Goal: Task Accomplishment & Management: Complete application form

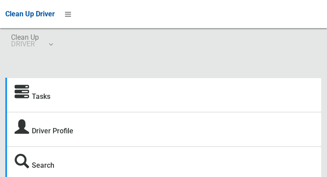
scroll to position [18, 0]
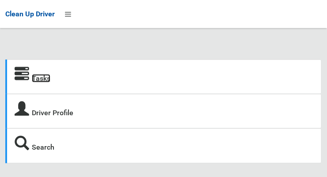
click at [43, 82] on link "Tasks" at bounding box center [41, 78] width 19 height 8
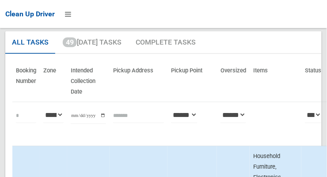
scroll to position [68, 0]
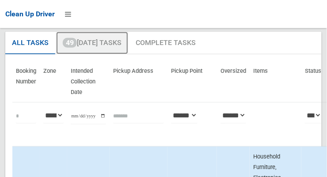
click at [83, 47] on link "49 Today's Tasks" at bounding box center [92, 43] width 72 height 23
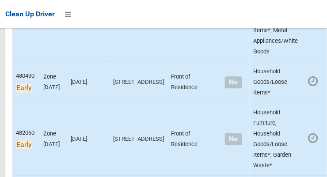
scroll to position [375, 0]
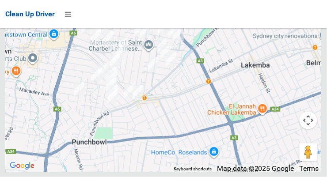
scroll to position [5561, 0]
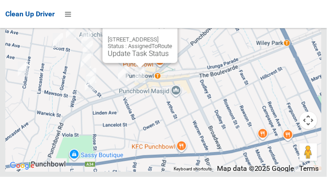
click at [172, 36] on button "Close" at bounding box center [161, 25] width 21 height 21
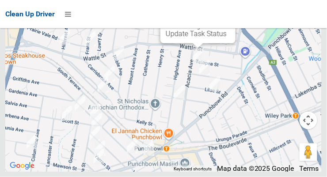
click at [230, 16] on button "Close" at bounding box center [219, 5] width 21 height 21
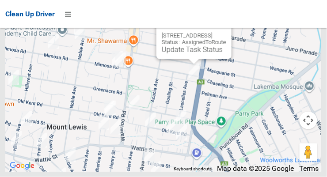
click at [226, 32] on button "Close" at bounding box center [215, 21] width 21 height 21
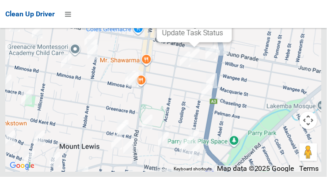
click at [227, 15] on button "Close" at bounding box center [215, 4] width 21 height 21
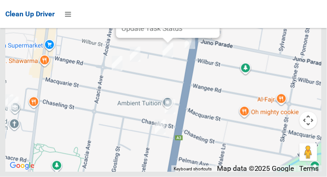
click at [210, 11] on button "Close" at bounding box center [203, 0] width 21 height 21
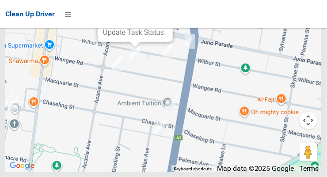
click at [167, 15] on button "Close" at bounding box center [156, 4] width 21 height 21
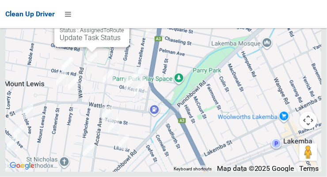
click at [124, 20] on button "Close" at bounding box center [113, 9] width 21 height 21
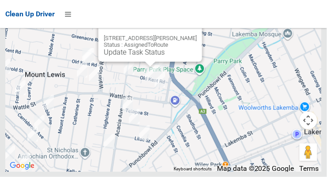
click at [188, 35] on button "Close" at bounding box center [186, 24] width 21 height 21
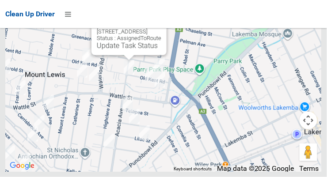
click at [161, 28] on button "Close" at bounding box center [150, 17] width 21 height 21
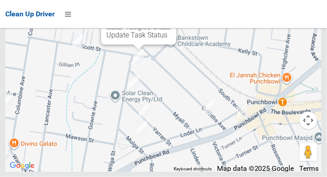
click at [171, 18] on button "Close" at bounding box center [160, 6] width 21 height 21
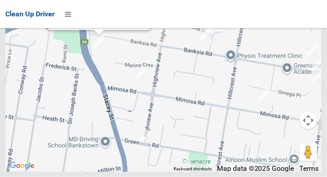
click at [95, 25] on link "Update Task Status" at bounding box center [83, 20] width 61 height 8
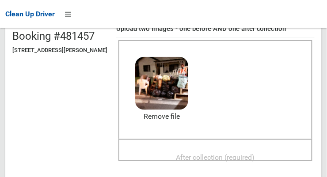
scroll to position [96, 0]
click at [245, 159] on span "After collection (required)" at bounding box center [215, 157] width 79 height 8
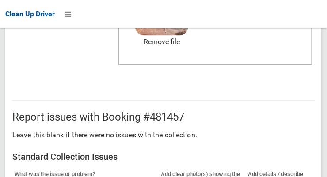
scroll to position [798, 0]
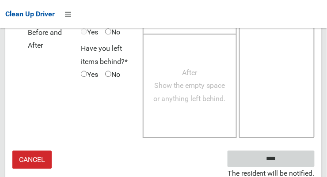
click at [300, 159] on input "****" at bounding box center [270, 159] width 87 height 16
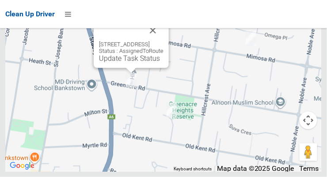
scroll to position [5622, 0]
click at [118, 63] on link "Update Task Status" at bounding box center [129, 58] width 61 height 8
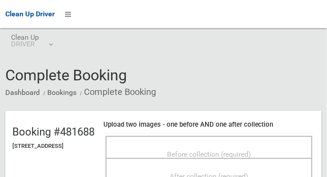
click at [235, 150] on span "Before collection (required)" at bounding box center [209, 154] width 84 height 8
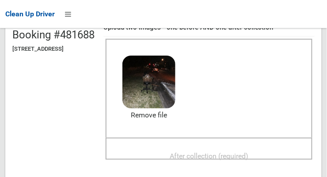
scroll to position [104, 0]
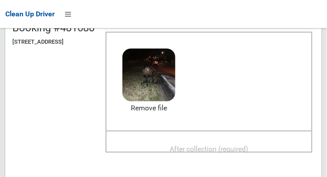
click at [248, 150] on span "After collection (required)" at bounding box center [209, 149] width 79 height 8
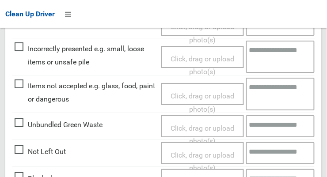
scroll to position [798, 0]
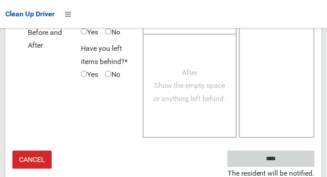
click at [293, 160] on input "****" at bounding box center [270, 159] width 87 height 16
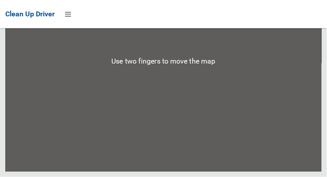
scroll to position [5622, 0]
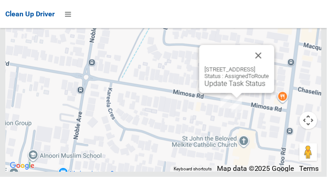
click at [269, 66] on button "Close" at bounding box center [258, 55] width 21 height 21
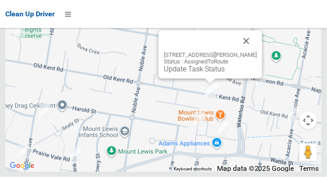
click at [254, 52] on button "Close" at bounding box center [246, 40] width 21 height 21
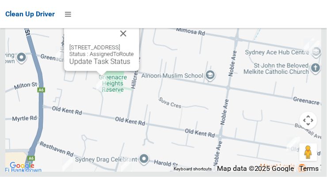
click at [134, 44] on button "Close" at bounding box center [123, 33] width 21 height 21
click at [101, 66] on link "Update Task Status" at bounding box center [99, 61] width 61 height 8
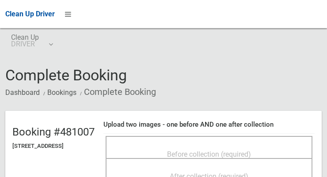
click at [222, 150] on span "Before collection (required)" at bounding box center [209, 154] width 84 height 8
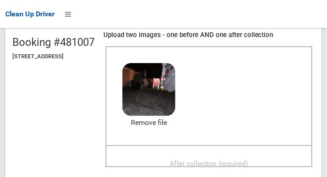
scroll to position [88, 0]
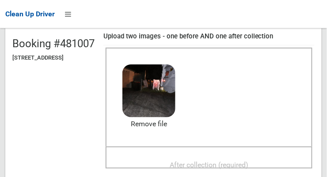
click at [238, 166] on span "After collection (required)" at bounding box center [209, 165] width 79 height 8
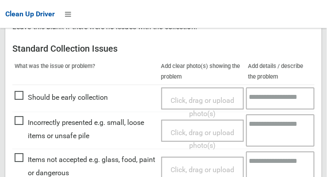
scroll to position [379, 0]
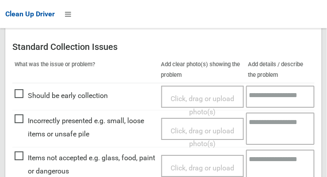
click at [23, 162] on span "Items not accepted e.g. glass, food, paint or dangerous" at bounding box center [86, 164] width 142 height 26
click at [196, 166] on span "Click, drag or upload photo(s)" at bounding box center [202, 175] width 64 height 22
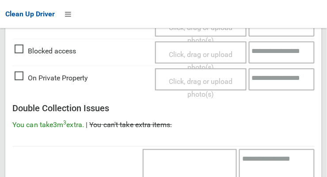
scroll to position [798, 0]
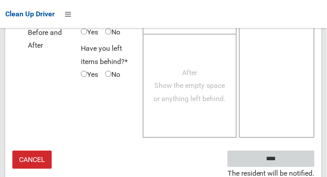
click at [293, 159] on input "****" at bounding box center [270, 159] width 87 height 16
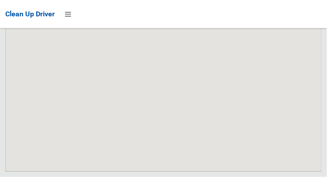
scroll to position [5622, 0]
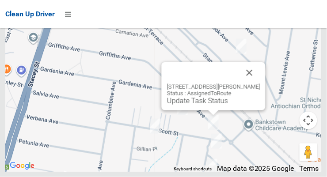
click at [253, 83] on button "Close" at bounding box center [249, 72] width 21 height 21
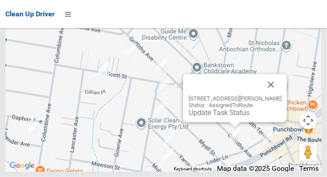
click at [279, 95] on button "Close" at bounding box center [271, 84] width 21 height 21
click at [280, 95] on button "Close" at bounding box center [271, 84] width 21 height 21
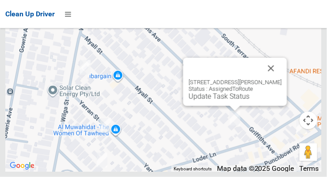
click at [220, 101] on link "Update Task Status" at bounding box center [219, 96] width 61 height 8
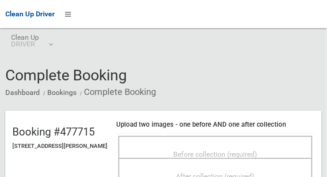
click at [221, 150] on span "Before collection (required)" at bounding box center [216, 154] width 84 height 8
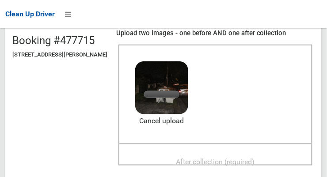
scroll to position [91, 0]
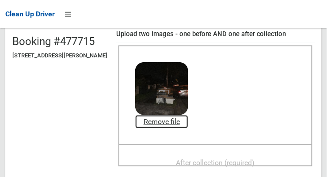
click at [188, 125] on link "Remove file" at bounding box center [161, 121] width 53 height 13
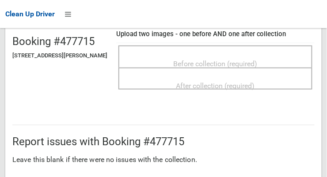
click at [237, 60] on span "Before collection (required)" at bounding box center [216, 64] width 84 height 8
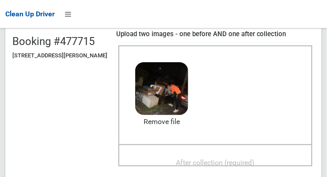
click at [226, 159] on span "After collection (required)" at bounding box center [215, 163] width 79 height 8
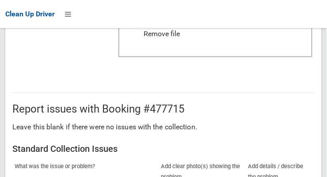
scroll to position [798, 0]
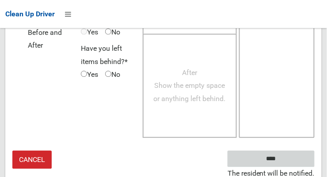
click at [290, 159] on input "****" at bounding box center [270, 159] width 87 height 16
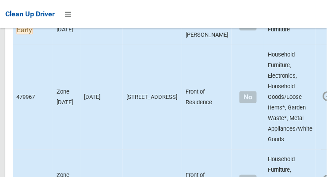
scroll to position [523, 0]
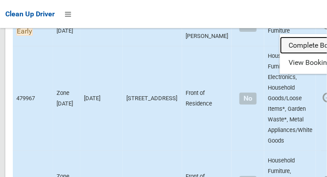
click at [300, 54] on link "Complete Booking" at bounding box center [332, 46] width 105 height 18
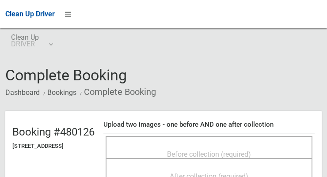
scroll to position [78, 0]
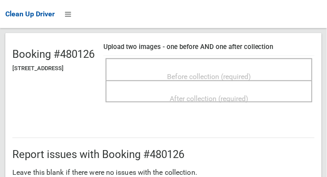
click at [251, 80] on span "Before collection (required)" at bounding box center [209, 76] width 84 height 8
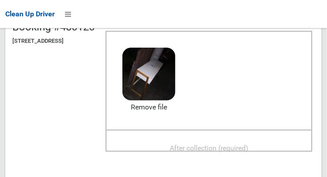
scroll to position [108, 0]
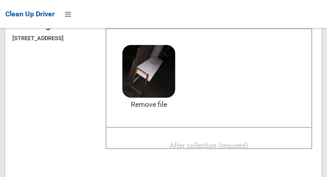
click at [248, 150] on span "After collection (required)" at bounding box center [209, 145] width 79 height 8
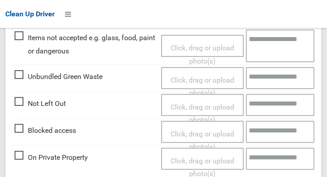
scroll to position [805, 0]
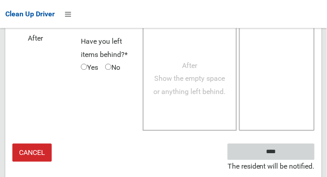
click at [270, 160] on input "****" at bounding box center [270, 152] width 87 height 16
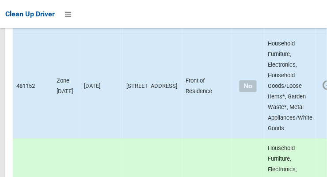
scroll to position [5622, 0]
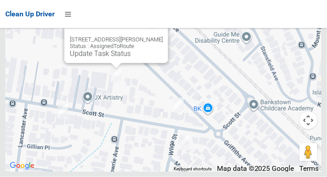
click at [163, 36] on button "Close" at bounding box center [152, 25] width 21 height 21
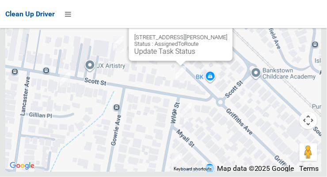
click at [219, 34] on button "Close" at bounding box center [216, 23] width 21 height 21
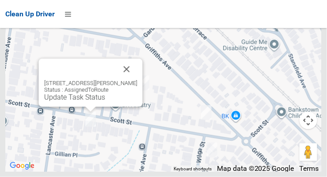
click at [135, 80] on button "Close" at bounding box center [126, 69] width 21 height 21
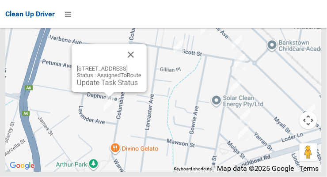
click at [141, 65] on button "Close" at bounding box center [130, 54] width 21 height 21
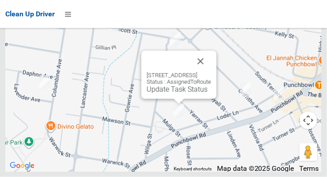
click at [211, 72] on button "Close" at bounding box center [200, 61] width 21 height 21
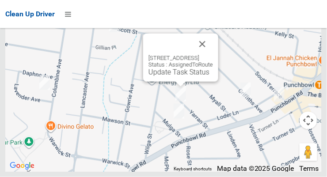
click at [213, 55] on button "Close" at bounding box center [202, 44] width 21 height 21
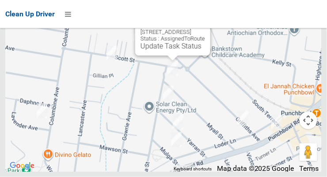
click at [205, 29] on button "Close" at bounding box center [194, 18] width 21 height 21
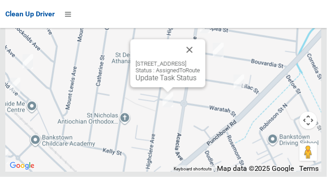
click at [200, 60] on button "Close" at bounding box center [189, 49] width 21 height 21
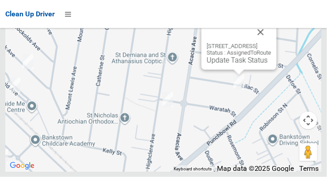
click at [271, 43] on button "Close" at bounding box center [260, 32] width 21 height 21
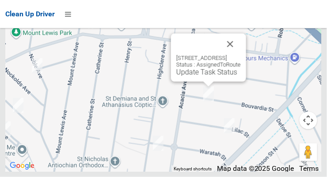
click at [241, 55] on button "Close" at bounding box center [229, 44] width 21 height 21
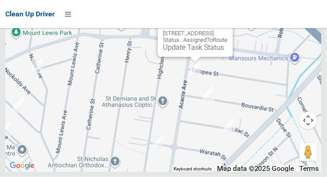
click at [227, 30] on button "Close" at bounding box center [216, 19] width 21 height 21
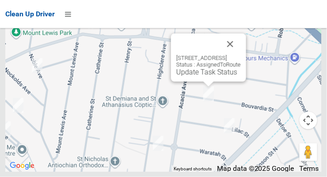
click at [241, 55] on button "Close" at bounding box center [229, 44] width 21 height 21
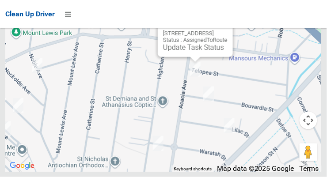
click at [227, 30] on button "Close" at bounding box center [216, 19] width 21 height 21
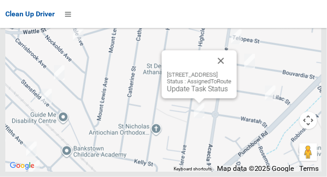
click at [231, 72] on button "Close" at bounding box center [220, 60] width 21 height 21
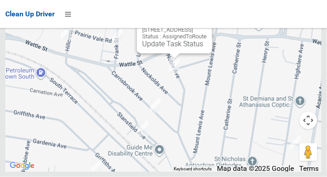
click at [207, 26] on button "Close" at bounding box center [195, 15] width 21 height 21
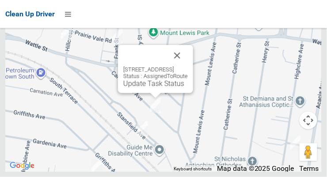
click at [140, 88] on link "Update Task Status" at bounding box center [153, 83] width 61 height 8
click at [188, 66] on button "Close" at bounding box center [176, 55] width 21 height 21
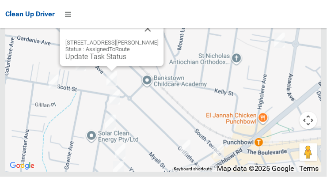
click at [113, 66] on div "5 Scott Street, PUNCHBOWL NSW 2196 Status : AssignedToRoute Update Task Status" at bounding box center [112, 42] width 104 height 48
click at [112, 61] on link "Update Task Status" at bounding box center [95, 57] width 61 height 8
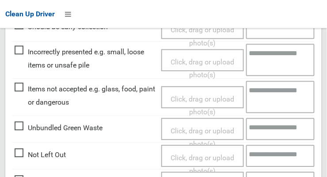
scroll to position [306, 0]
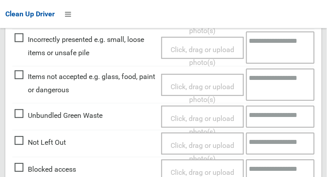
click at [21, 173] on span "Blocked access" at bounding box center [45, 169] width 61 height 13
click at [219, 172] on span "Click, drag or upload photo(s)" at bounding box center [202, 179] width 64 height 22
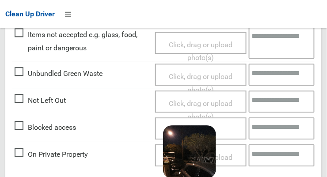
scroll to position [645, 0]
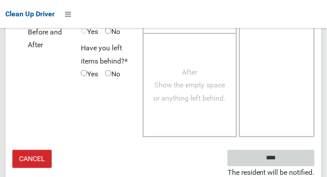
click at [298, 159] on input "****" at bounding box center [270, 158] width 87 height 16
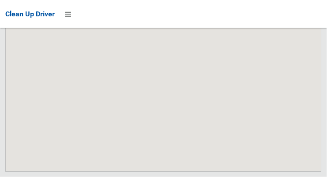
scroll to position [5622, 0]
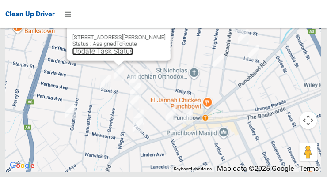
click at [105, 56] on link "Update Task Status" at bounding box center [102, 51] width 61 height 8
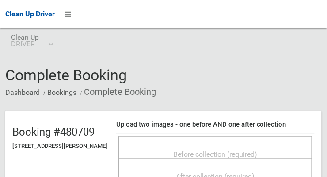
click at [202, 151] on span "Before collection (required)" at bounding box center [216, 154] width 84 height 8
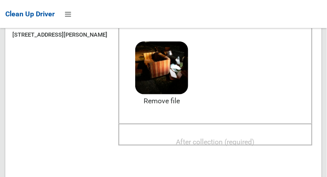
scroll to position [112, 0]
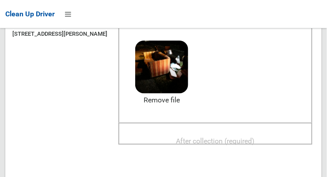
click at [238, 144] on span "After collection (required)" at bounding box center [215, 141] width 79 height 8
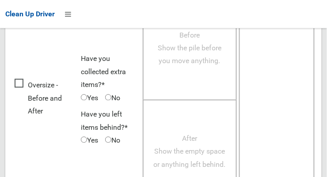
scroll to position [798, 0]
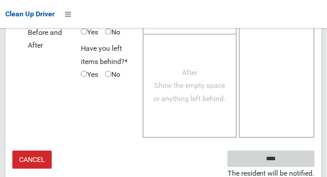
click at [284, 161] on input "****" at bounding box center [270, 159] width 87 height 16
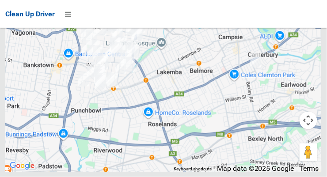
scroll to position [5622, 0]
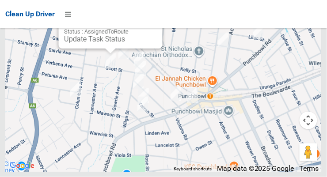
click at [106, 43] on link "Update Task Status" at bounding box center [94, 39] width 61 height 8
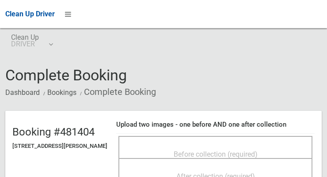
click at [207, 150] on span "Before collection (required)" at bounding box center [216, 154] width 84 height 8
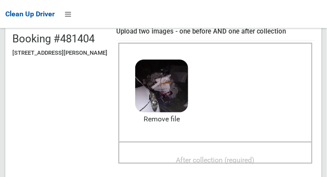
scroll to position [93, 0]
click at [255, 156] on span "After collection (required)" at bounding box center [215, 160] width 79 height 8
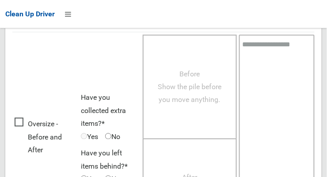
scroll to position [798, 0]
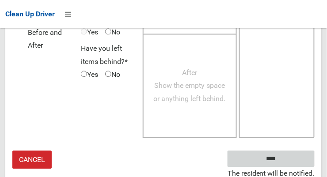
click at [289, 161] on input "****" at bounding box center [270, 159] width 87 height 16
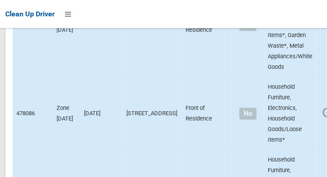
scroll to position [5622, 0]
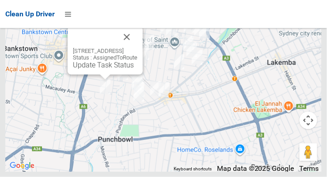
click at [105, 69] on link "Update Task Status" at bounding box center [103, 65] width 61 height 8
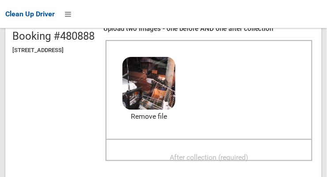
scroll to position [94, 0]
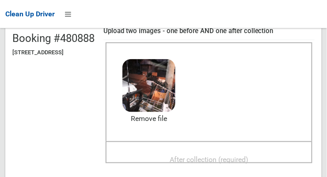
click at [248, 163] on span "After collection (required)" at bounding box center [209, 159] width 79 height 8
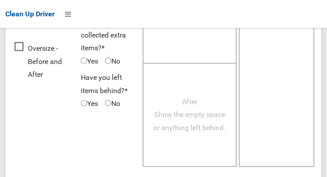
scroll to position [798, 0]
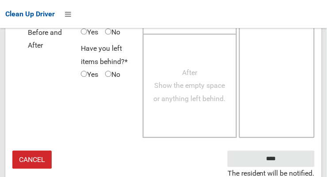
click at [298, 167] on small "The resident will be notified." at bounding box center [270, 173] width 87 height 13
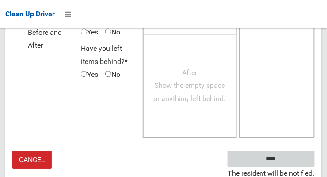
click at [297, 161] on input "****" at bounding box center [270, 159] width 87 height 16
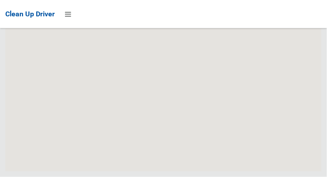
scroll to position [5622, 0]
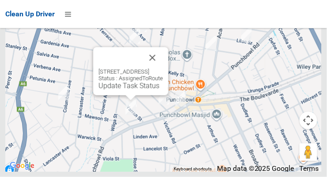
click at [117, 90] on link "Update Task Status" at bounding box center [128, 86] width 61 height 8
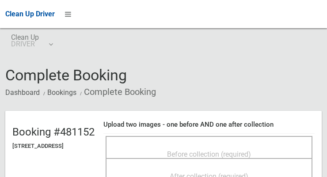
click at [217, 150] on span "Before collection (required)" at bounding box center [209, 154] width 84 height 8
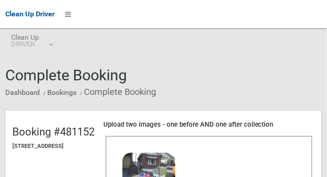
scroll to position [58, 0]
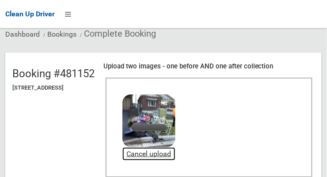
click at [175, 157] on link "Cancel upload" at bounding box center [148, 153] width 53 height 13
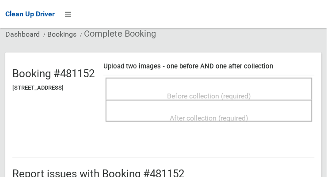
click at [198, 93] on span "Before collection (required)" at bounding box center [209, 96] width 84 height 8
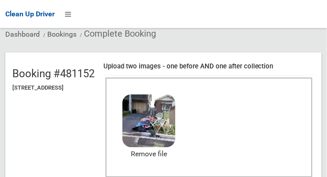
scroll to position [128, 0]
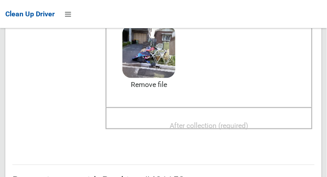
click at [242, 128] on span "After collection (required)" at bounding box center [209, 125] width 79 height 8
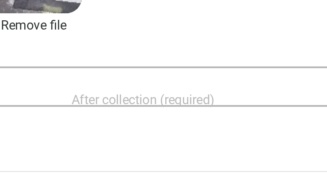
click at [234, 121] on span "After collection (required)" at bounding box center [209, 125] width 79 height 8
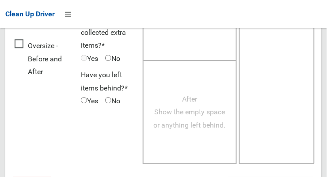
scroll to position [798, 0]
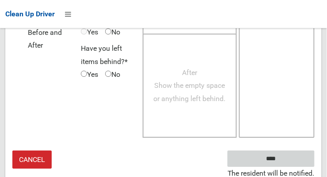
click at [293, 158] on input "****" at bounding box center [270, 159] width 87 height 16
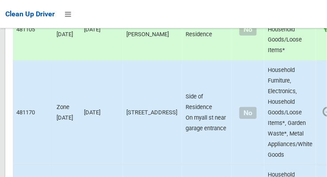
scroll to position [5622, 0]
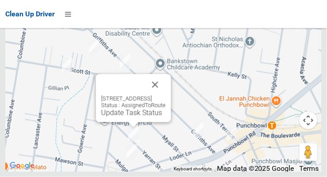
click at [128, 117] on link "Update Task Status" at bounding box center [131, 113] width 61 height 8
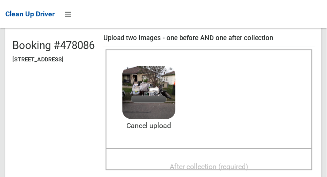
scroll to position [86, 0]
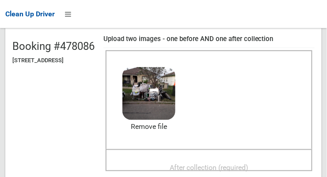
click at [237, 166] on span "After collection (required)" at bounding box center [209, 167] width 79 height 8
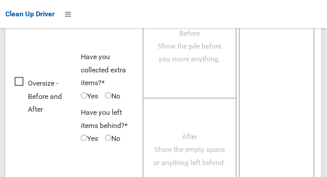
scroll to position [798, 0]
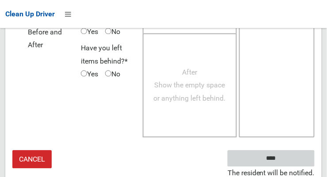
click at [291, 160] on input "****" at bounding box center [270, 159] width 87 height 16
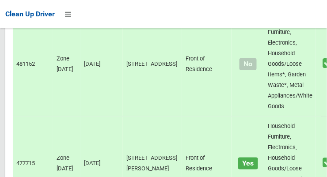
scroll to position [5622, 0]
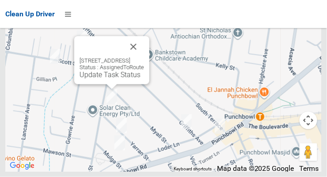
click at [107, 79] on link "Update Task Status" at bounding box center [109, 75] width 61 height 8
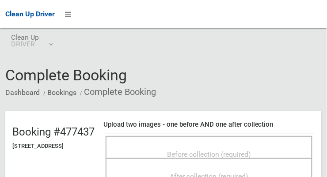
click at [251, 150] on span "Before collection (required)" at bounding box center [209, 154] width 84 height 8
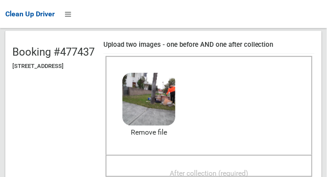
scroll to position [95, 0]
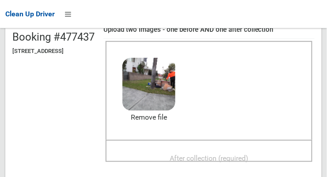
click at [248, 156] on span "After collection (required)" at bounding box center [209, 158] width 79 height 8
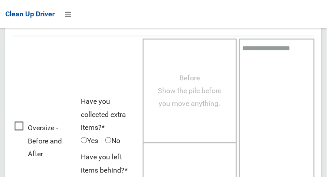
scroll to position [798, 0]
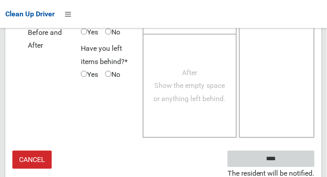
click at [292, 162] on input "****" at bounding box center [270, 159] width 87 height 16
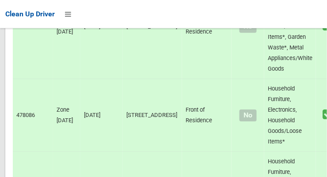
scroll to position [5622, 0]
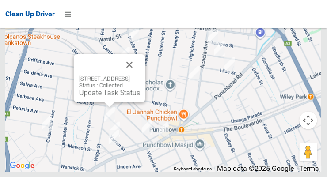
click at [140, 76] on button "Close" at bounding box center [129, 64] width 21 height 21
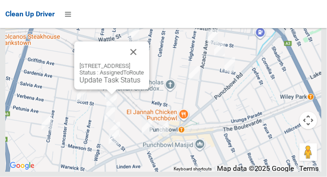
click at [108, 84] on link "Update Task Status" at bounding box center [109, 80] width 61 height 8
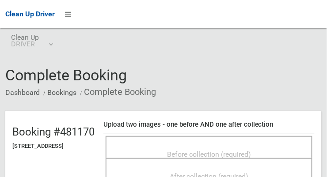
click at [251, 150] on span "Before collection (required)" at bounding box center [209, 154] width 84 height 8
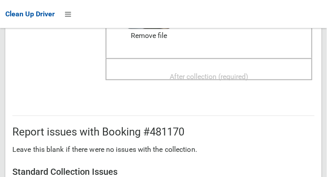
scroll to position [175, 0]
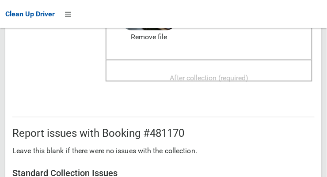
click at [248, 79] on span "After collection (required)" at bounding box center [209, 78] width 79 height 8
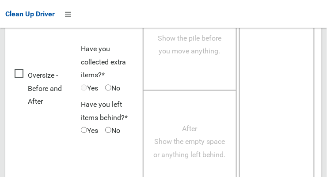
scroll to position [798, 0]
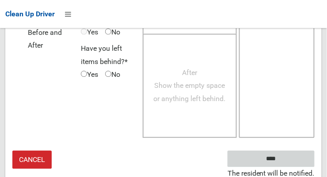
click at [293, 160] on input "****" at bounding box center [270, 159] width 87 height 16
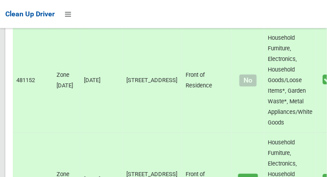
scroll to position [5622, 0]
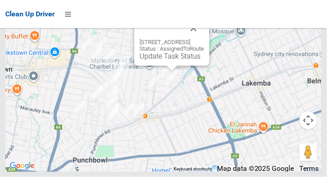
click at [167, 60] on link "Update Task Status" at bounding box center [170, 56] width 61 height 8
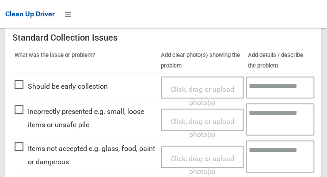
scroll to position [235, 0]
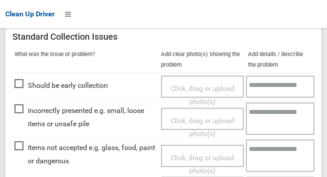
click at [22, 114] on span "Incorrectly presented e.g. small, loose items or unsafe pile" at bounding box center [86, 117] width 142 height 26
click at [213, 122] on span "Click, drag or upload photo(s)" at bounding box center [202, 128] width 64 height 22
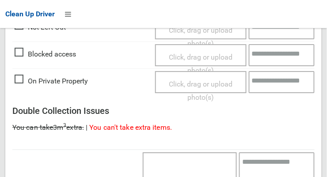
scroll to position [645, 0]
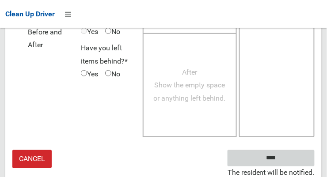
click at [292, 161] on input "****" at bounding box center [270, 158] width 87 height 16
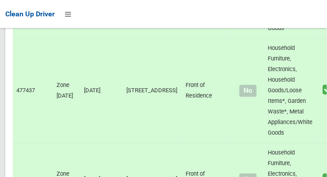
scroll to position [5622, 0]
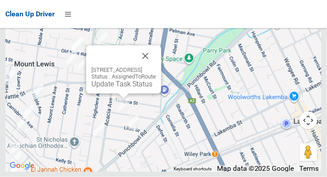
click at [121, 88] on link "Update Task Status" at bounding box center [121, 84] width 61 height 8
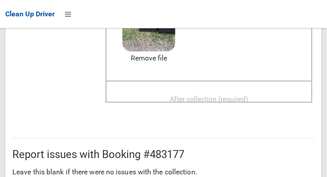
scroll to position [151, 0]
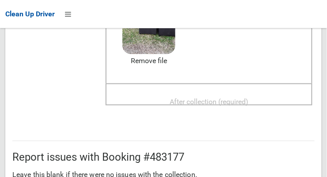
click at [248, 98] on span "After collection (required)" at bounding box center [209, 102] width 79 height 8
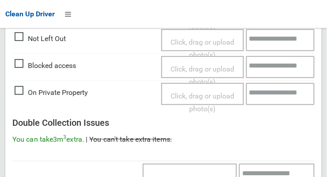
scroll to position [798, 0]
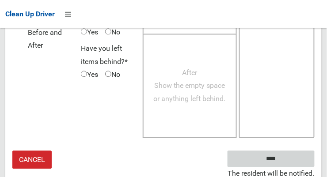
click at [293, 157] on input "****" at bounding box center [270, 159] width 87 height 16
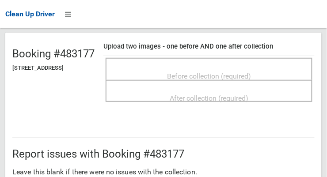
scroll to position [76, 0]
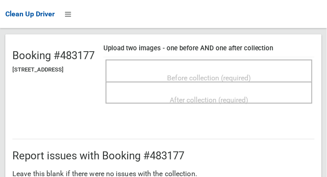
click at [251, 74] on span "Before collection (required)" at bounding box center [209, 78] width 84 height 8
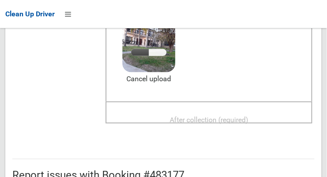
scroll to position [132, 0]
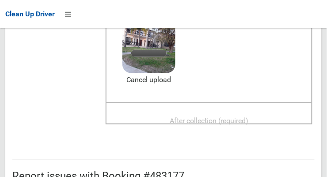
click at [248, 121] on span "After collection (required)" at bounding box center [209, 121] width 79 height 8
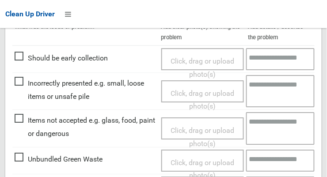
scroll to position [418, 0]
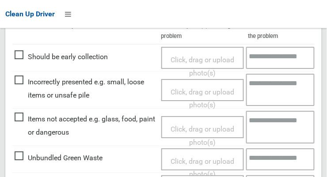
click at [21, 123] on span "Items not accepted e.g. glass, food, paint or dangerous" at bounding box center [86, 126] width 142 height 26
click at [204, 130] on span "Click, drag or upload photo(s)" at bounding box center [202, 136] width 64 height 22
click at [22, 117] on span "Items not accepted e.g. glass, food, paint or dangerous" at bounding box center [86, 126] width 142 height 26
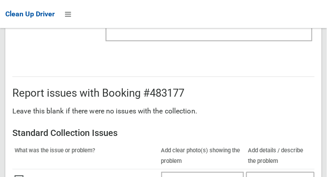
scroll to position [798, 0]
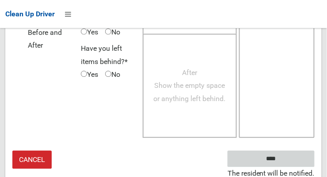
click at [295, 158] on input "****" at bounding box center [270, 159] width 87 height 16
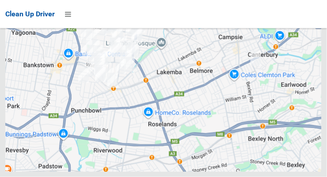
scroll to position [5622, 0]
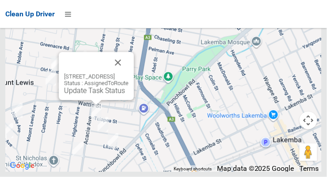
click at [91, 95] on link "Update Task Status" at bounding box center [94, 91] width 61 height 8
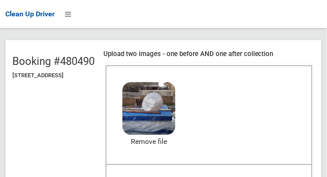
scroll to position [122, 0]
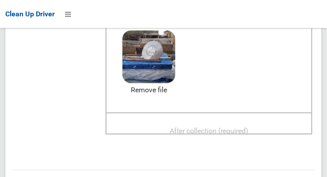
click at [248, 133] on span "After collection (required)" at bounding box center [209, 131] width 79 height 8
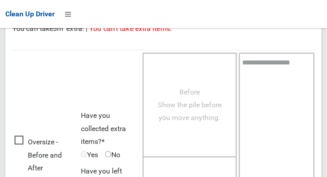
scroll to position [798, 0]
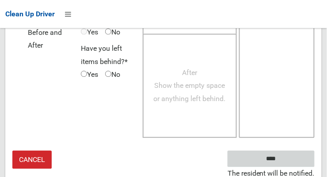
click at [296, 159] on input "****" at bounding box center [270, 159] width 87 height 16
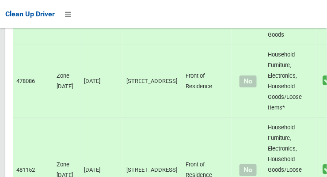
scroll to position [5622, 0]
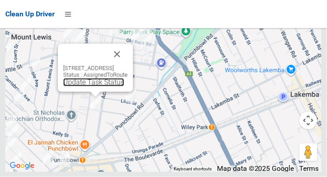
click at [87, 87] on link "Update Task Status" at bounding box center [93, 82] width 61 height 8
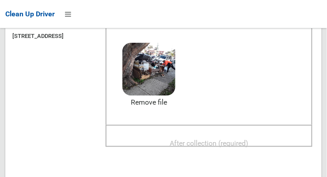
scroll to position [117, 0]
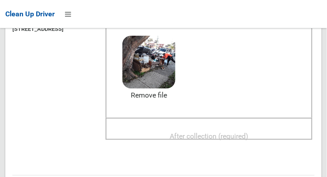
click at [248, 137] on span "After collection (required)" at bounding box center [209, 136] width 79 height 8
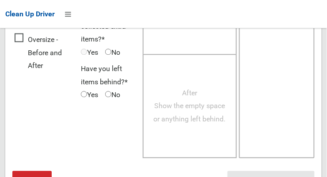
scroll to position [798, 0]
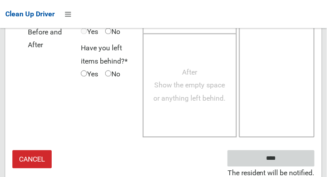
click at [292, 156] on input "****" at bounding box center [270, 159] width 87 height 16
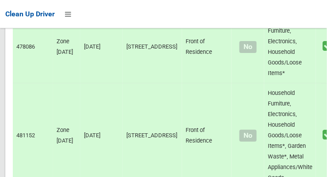
scroll to position [5622, 0]
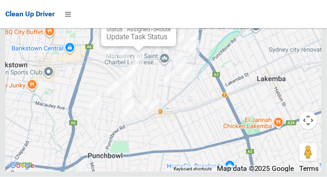
click at [125, 41] on link "Update Task Status" at bounding box center [136, 37] width 61 height 8
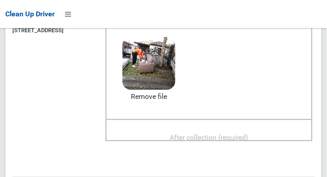
scroll to position [115, 0]
click at [248, 137] on span "After collection (required)" at bounding box center [209, 138] width 79 height 8
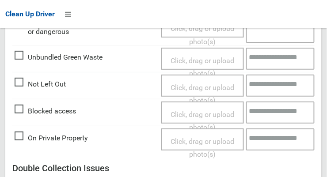
scroll to position [798, 0]
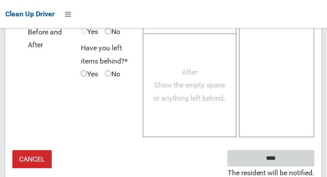
click at [305, 156] on input "****" at bounding box center [270, 159] width 87 height 16
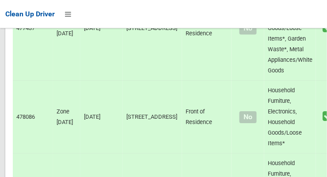
scroll to position [5622, 0]
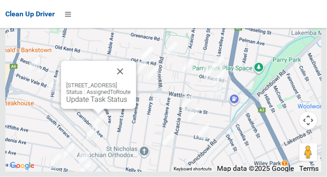
click at [76, 104] on link "Update Task Status" at bounding box center [96, 99] width 61 height 8
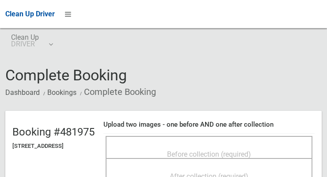
click at [214, 150] on span "Before collection (required)" at bounding box center [209, 154] width 84 height 8
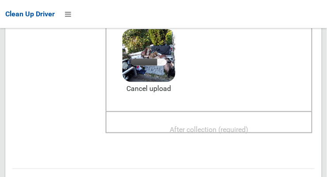
scroll to position [125, 0]
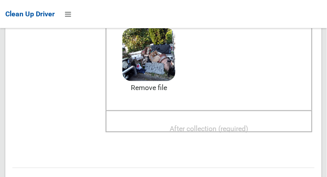
click at [240, 132] on span "After collection (required)" at bounding box center [209, 129] width 79 height 8
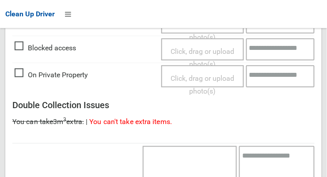
scroll to position [798, 0]
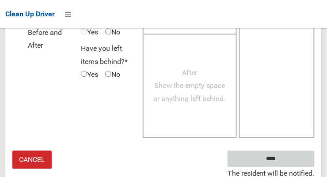
click at [291, 156] on input "****" at bounding box center [270, 159] width 87 height 16
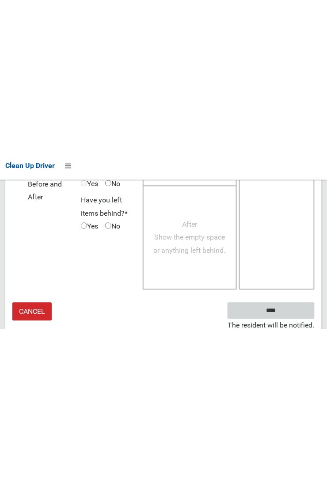
scroll to position [515, 0]
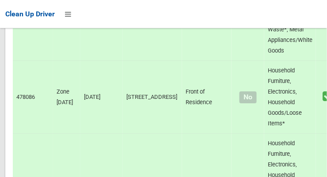
scroll to position [5622, 0]
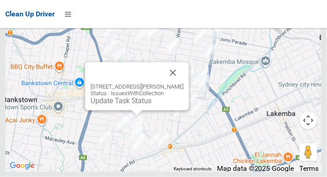
click at [183, 83] on button "Close" at bounding box center [173, 72] width 21 height 21
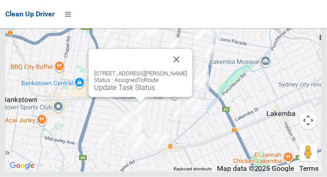
click at [185, 70] on button "Close" at bounding box center [176, 59] width 21 height 21
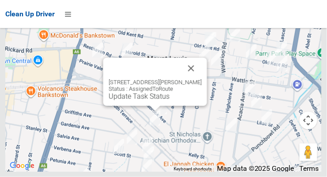
click at [141, 101] on link "Update Task Status" at bounding box center [139, 96] width 61 height 8
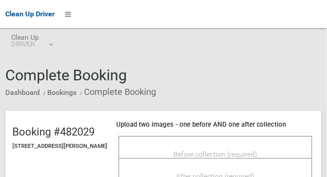
click at [249, 150] on span "Before collection (required)" at bounding box center [216, 154] width 84 height 8
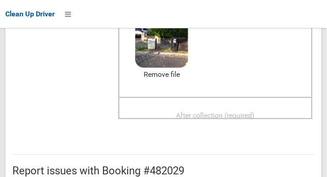
scroll to position [174, 0]
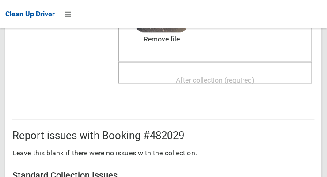
click at [255, 77] on span "After collection (required)" at bounding box center [215, 80] width 79 height 8
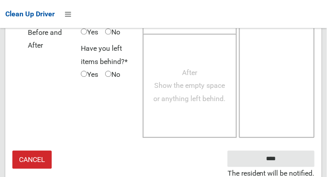
scroll to position [798, 0]
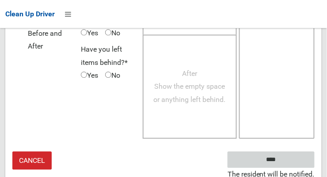
click at [300, 159] on input "****" at bounding box center [270, 159] width 87 height 16
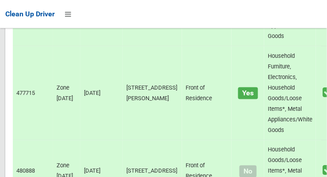
scroll to position [5622, 0]
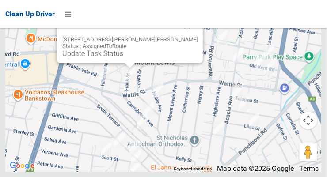
click at [177, 36] on button "Close" at bounding box center [187, 25] width 21 height 21
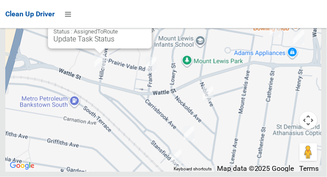
click at [53, 43] on link "Update Task Status" at bounding box center [83, 39] width 61 height 8
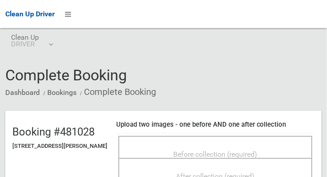
click at [250, 150] on span "Before collection (required)" at bounding box center [216, 154] width 84 height 8
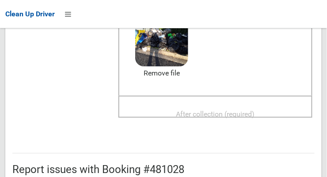
scroll to position [140, 0]
click at [238, 115] on span "After collection (required)" at bounding box center [215, 114] width 79 height 8
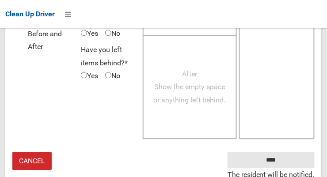
scroll to position [798, 0]
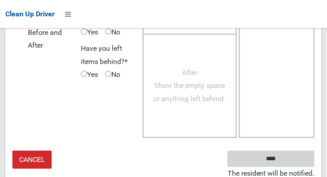
click at [293, 159] on input "****" at bounding box center [270, 159] width 87 height 16
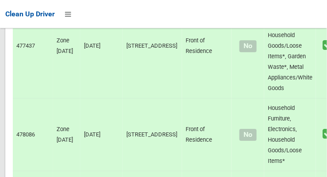
scroll to position [5622, 0]
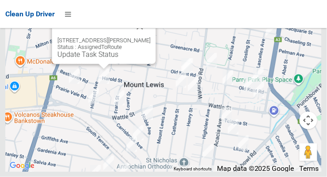
click at [151, 37] on button "Close" at bounding box center [139, 26] width 21 height 21
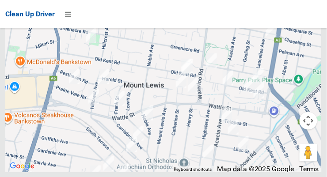
scroll to position [5520, 0]
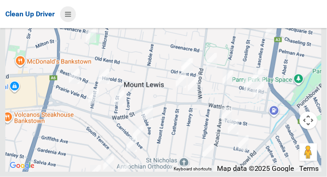
click at [70, 18] on icon at bounding box center [68, 14] width 6 height 15
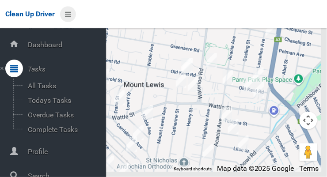
scroll to position [47, 0]
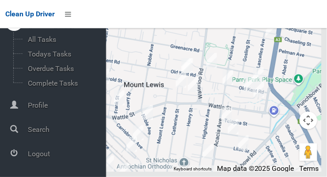
click at [18, 155] on div at bounding box center [14, 153] width 18 height 18
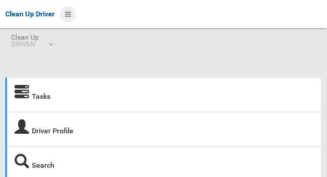
click at [68, 11] on icon at bounding box center [68, 14] width 6 height 15
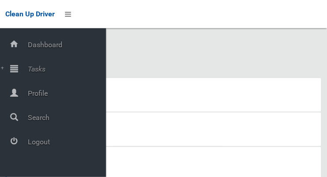
click at [18, 75] on icon at bounding box center [14, 69] width 8 height 18
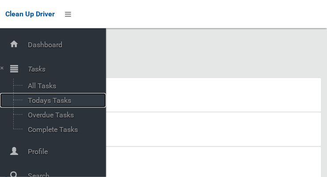
click at [40, 105] on span "Todays Tasks" at bounding box center [61, 100] width 73 height 8
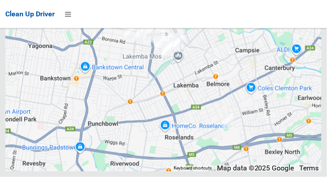
scroll to position [6311, 0]
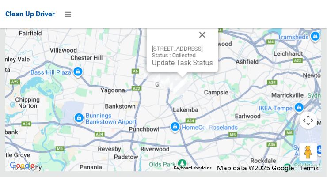
click at [213, 45] on button "Close" at bounding box center [202, 34] width 21 height 21
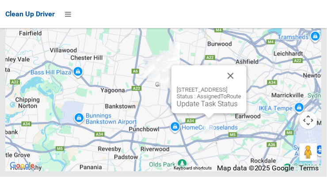
click at [241, 87] on button "Close" at bounding box center [230, 75] width 21 height 21
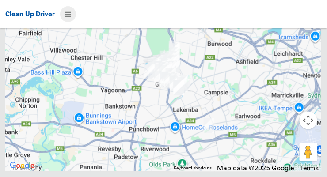
click at [70, 18] on icon at bounding box center [68, 14] width 6 height 15
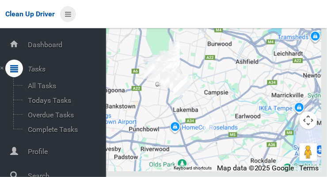
scroll to position [47, 0]
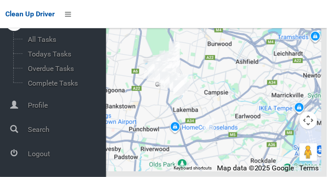
click at [28, 157] on span "Logout" at bounding box center [65, 154] width 81 height 8
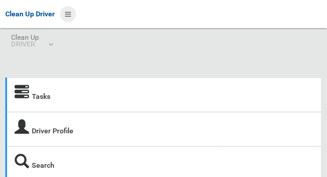
click at [71, 16] on icon at bounding box center [68, 14] width 6 height 15
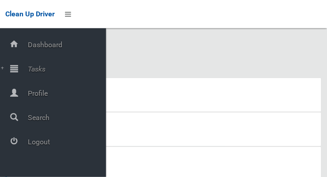
click at [16, 68] on icon at bounding box center [14, 69] width 8 height 18
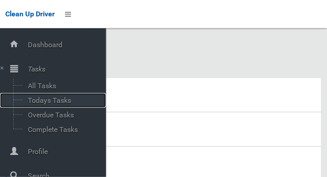
click at [37, 103] on span "Todays Tasks" at bounding box center [61, 100] width 73 height 8
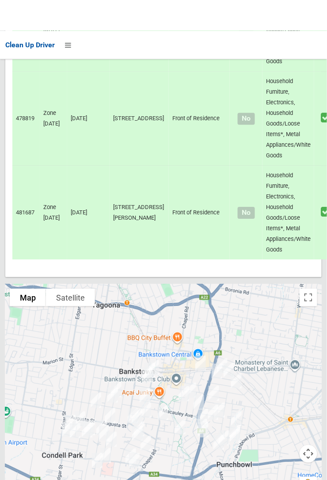
scroll to position [6061, 0]
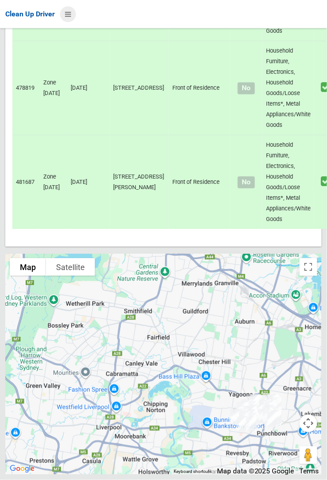
click at [71, 22] on icon at bounding box center [68, 14] width 6 height 15
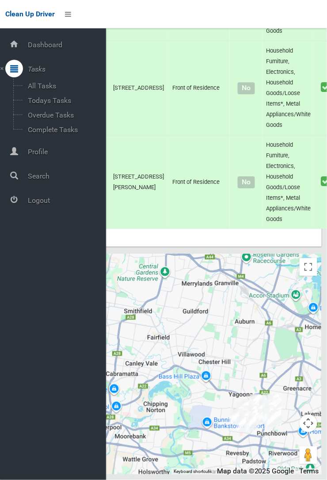
click at [18, 177] on icon at bounding box center [14, 200] width 8 height 18
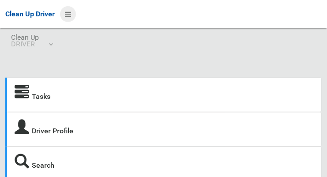
click at [71, 18] on icon at bounding box center [68, 14] width 6 height 15
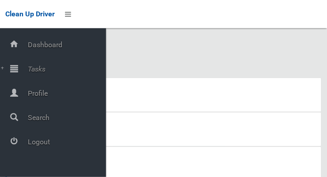
click at [18, 75] on icon at bounding box center [14, 69] width 8 height 18
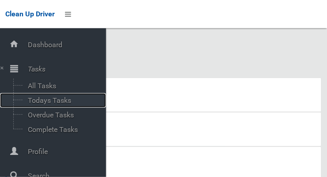
click at [34, 105] on span "Todays Tasks" at bounding box center [61, 100] width 73 height 8
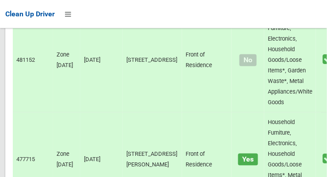
scroll to position [5622, 0]
